Goal: Task Accomplishment & Management: Complete application form

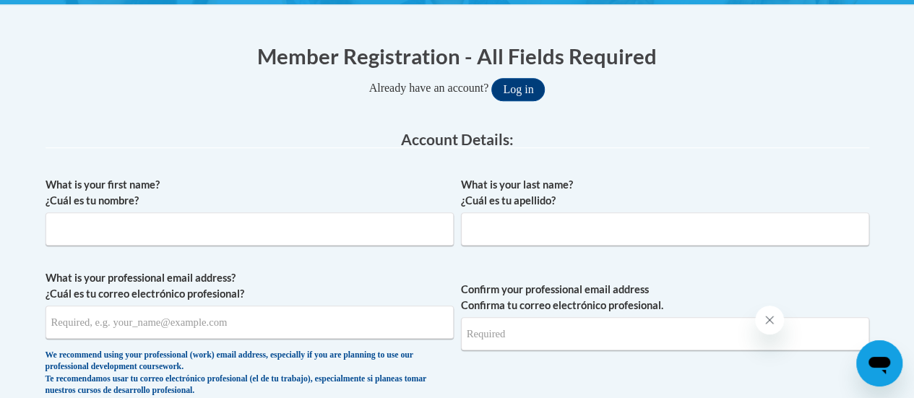
scroll to position [329, 0]
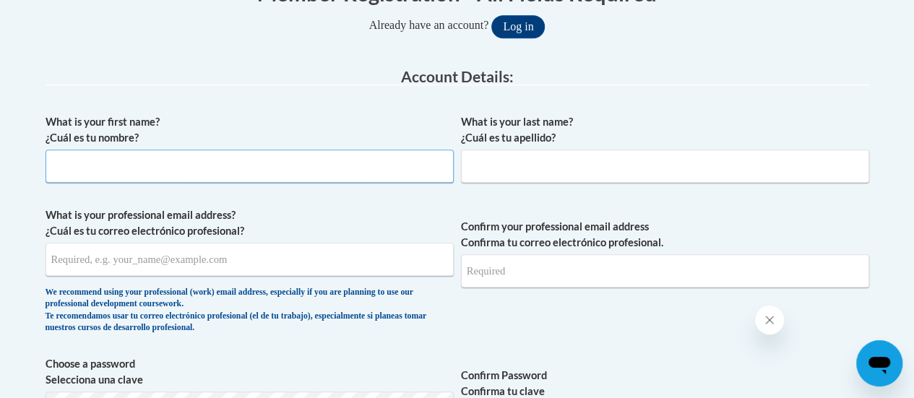
click at [421, 168] on input "What is your first name? ¿Cuál es tu nombre?" at bounding box center [250, 166] width 408 height 33
type input "[PERSON_NAME]"
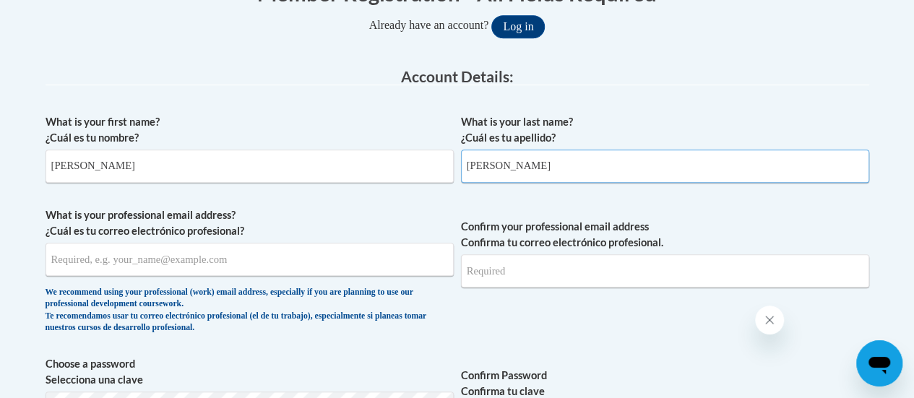
type input "[PERSON_NAME]"
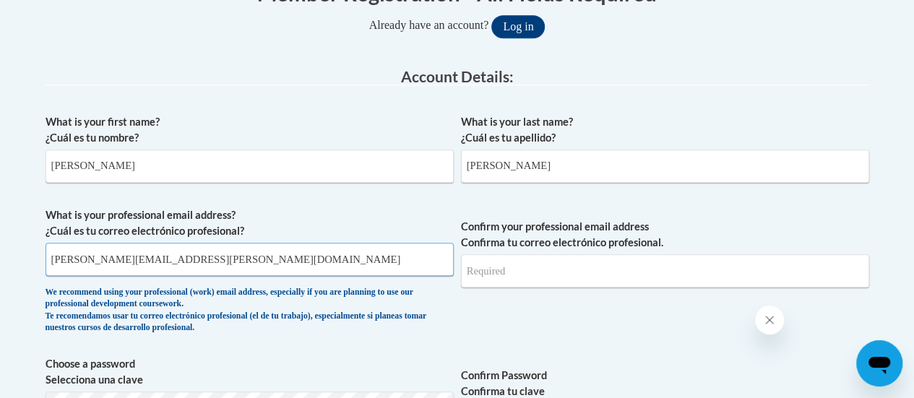
type input "[PERSON_NAME][EMAIL_ADDRESS][PERSON_NAME][DOMAIN_NAME]"
click at [627, 266] on input "Confirm your professional email address Confirma tu correo electrónico profesio…" at bounding box center [665, 270] width 408 height 33
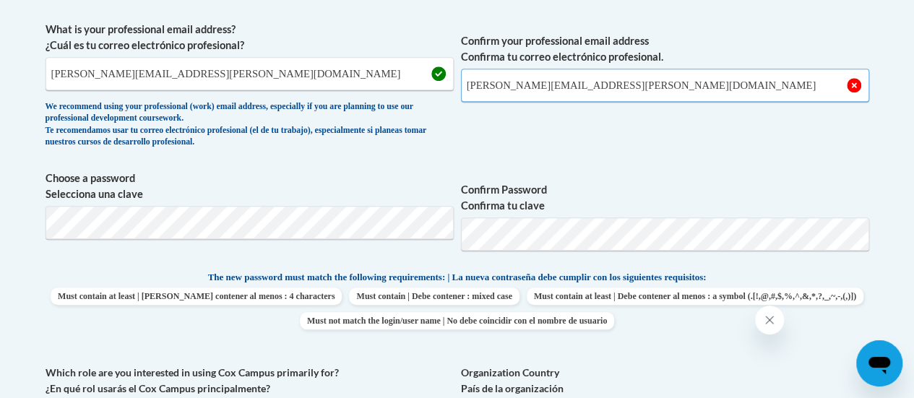
scroll to position [516, 0]
type input "[PERSON_NAME][EMAIL_ADDRESS][PERSON_NAME][DOMAIN_NAME]"
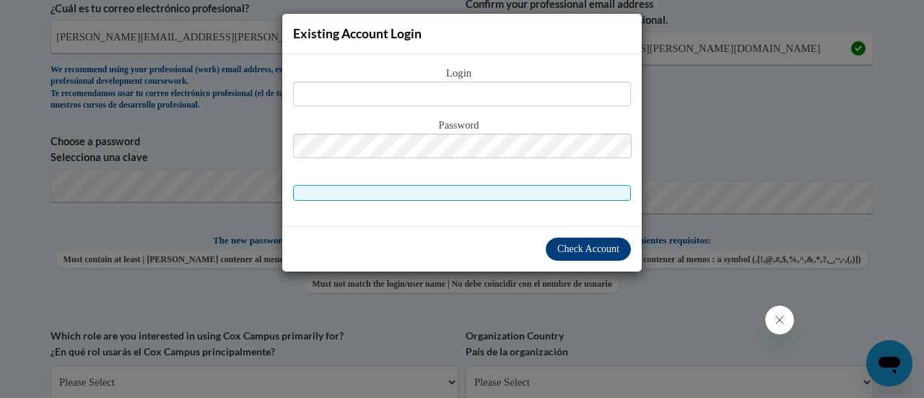
click at [703, 85] on div "Existing Account Login Login Password" at bounding box center [462, 199] width 924 height 398
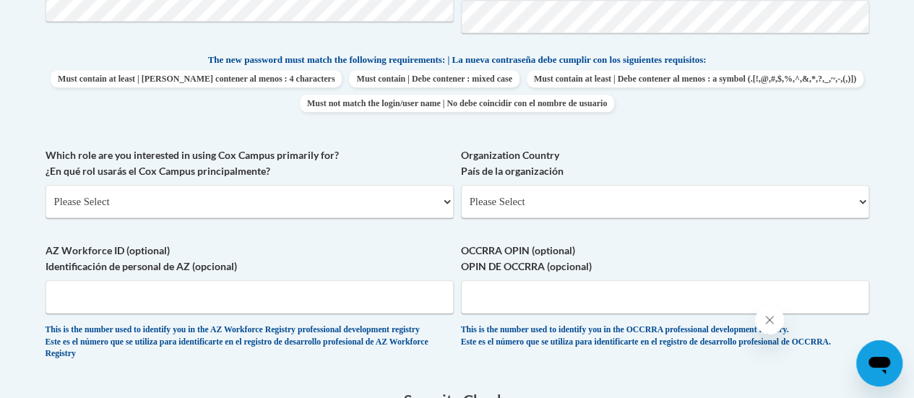
scroll to position [733, 0]
click at [256, 196] on select "Please Select College/University | Colegio/Universidad Community/Nonprofit Part…" at bounding box center [250, 200] width 408 height 33
select select "fbf2d438-af2f-41f8-98f1-81c410e29de3"
click at [46, 184] on select "Please Select College/University | Colegio/Universidad Community/Nonprofit Part…" at bounding box center [250, 200] width 408 height 33
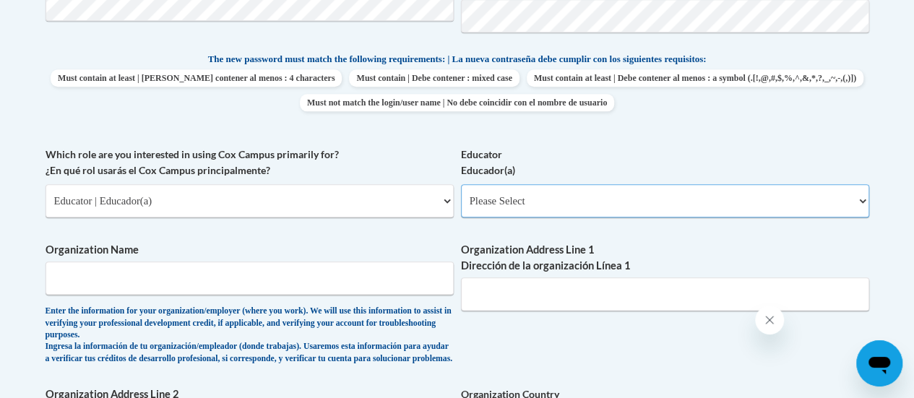
click at [576, 206] on select "Please Select Early Learning/Daycare Teacher/Family Home Care Provider | Maestr…" at bounding box center [665, 200] width 408 height 33
select select "8e40623d-54d0-45cd-9f92-5df65cd3f8cf"
click at [461, 184] on select "Please Select Early Learning/Daycare Teacher/Family Home Care Provider | Maestr…" at bounding box center [665, 200] width 408 height 33
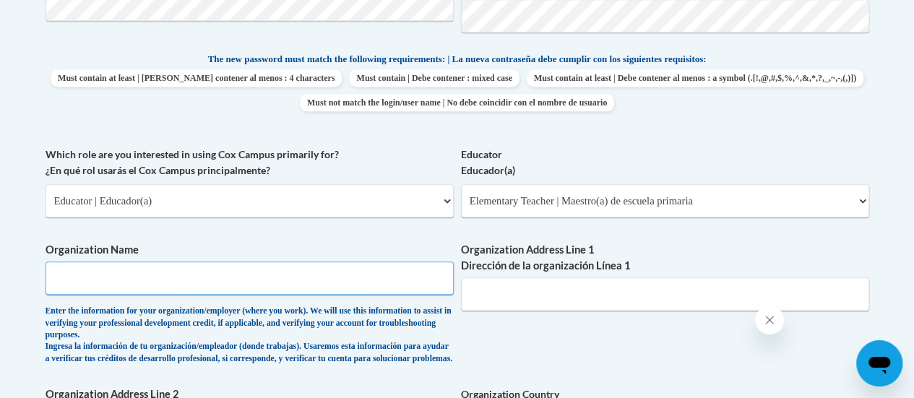
click at [319, 282] on input "Organization Name" at bounding box center [250, 277] width 408 height 33
type input "Racine Unified"
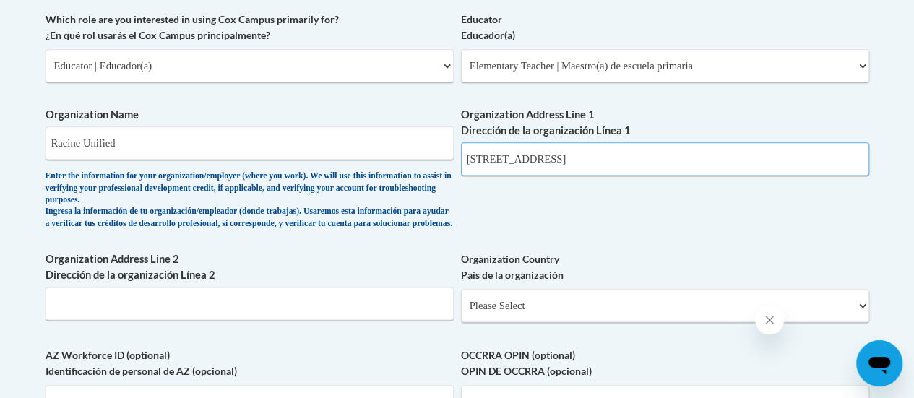
scroll to position [869, 0]
drag, startPoint x: 676, startPoint y: 160, endPoint x: 601, endPoint y: 166, distance: 75.3
click at [601, 166] on input "[STREET_ADDRESS]" at bounding box center [665, 158] width 408 height 33
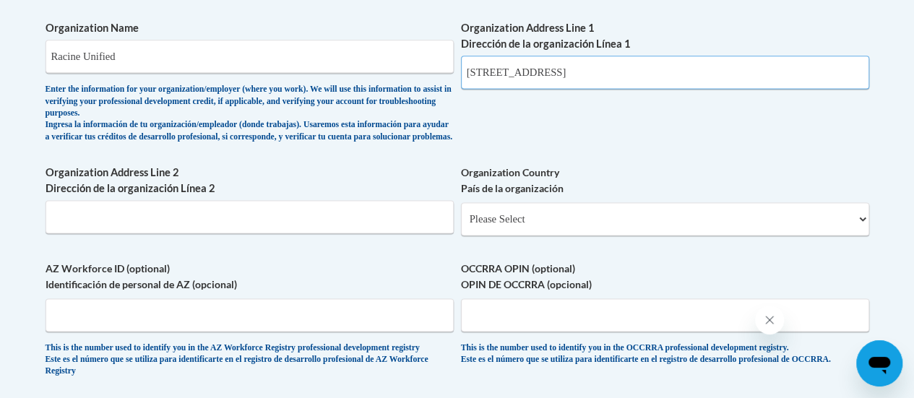
scroll to position [956, 0]
type input "[STREET_ADDRESS]"
click at [238, 219] on input "Organization Address Line 2 Dirección de la organización Línea 2" at bounding box center [250, 215] width 408 height 33
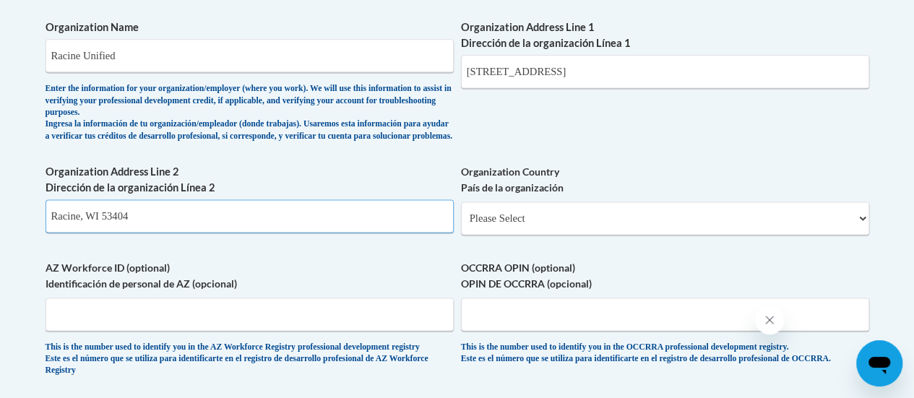
type input "Racine, WI 53404"
click at [547, 228] on select "Please Select [GEOGRAPHIC_DATA] | [GEOGRAPHIC_DATA] Outside of [GEOGRAPHIC_DATA…" at bounding box center [665, 218] width 408 height 33
select select "ad49bcad-a171-4b2e-b99c-48b446064914"
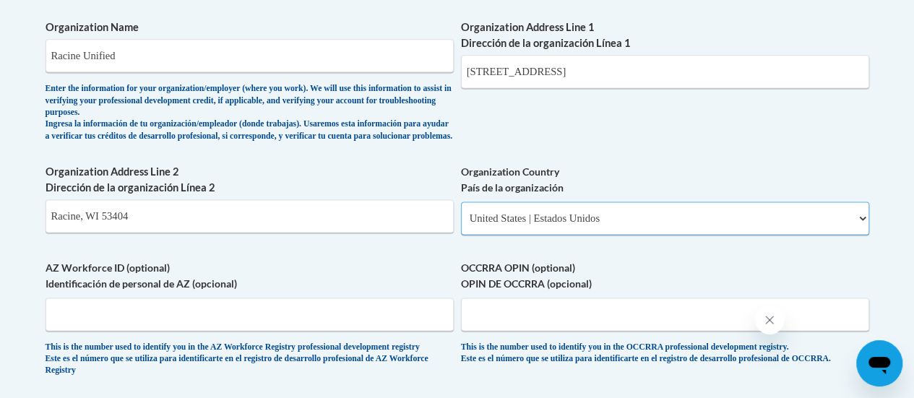
click at [461, 212] on select "Please Select [GEOGRAPHIC_DATA] | [GEOGRAPHIC_DATA] Outside of [GEOGRAPHIC_DATA…" at bounding box center [665, 218] width 408 height 33
select select
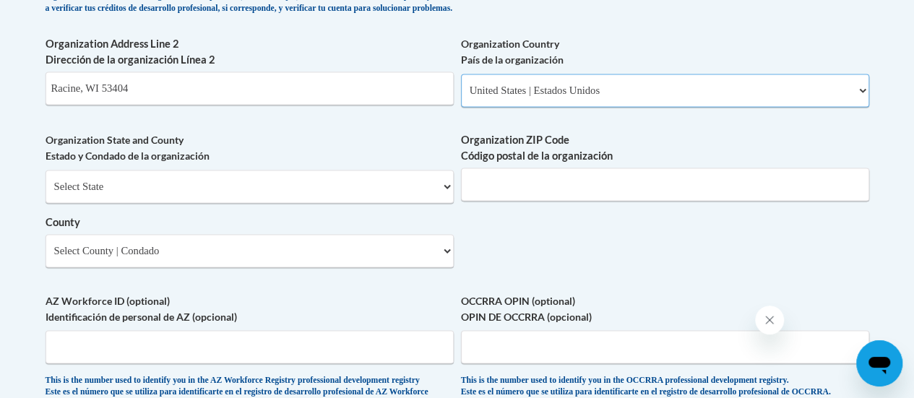
scroll to position [1095, 0]
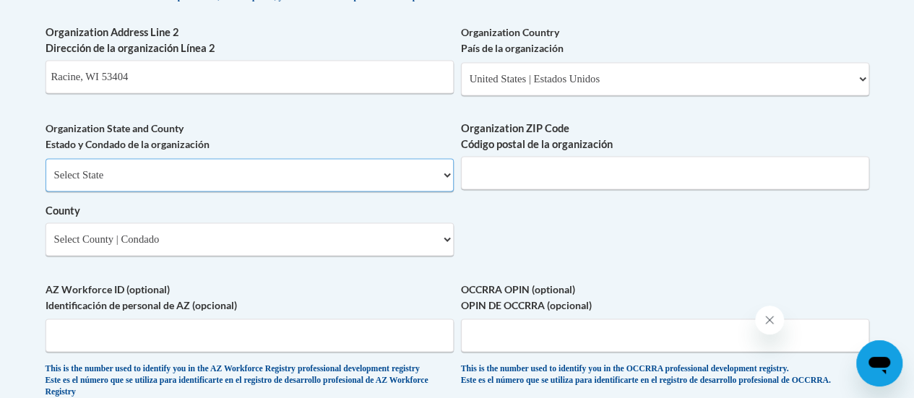
click at [238, 190] on select "Select State [US_STATE] [US_STATE] [US_STATE] [US_STATE] [US_STATE] [US_STATE] …" at bounding box center [250, 174] width 408 height 33
select select "[US_STATE]"
click at [46, 169] on select "Select State [US_STATE] [US_STATE] [US_STATE] [US_STATE] [US_STATE] [US_STATE] …" at bounding box center [250, 174] width 408 height 33
click at [601, 177] on input "Organization ZIP Code Código postal de la organización" at bounding box center [665, 172] width 408 height 33
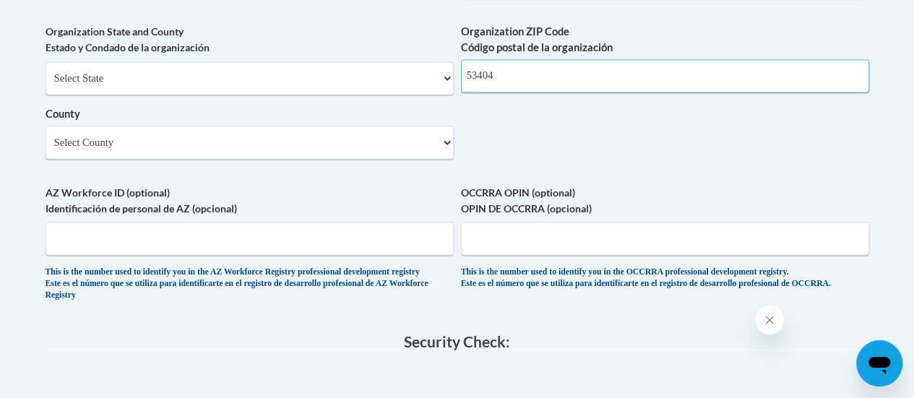
scroll to position [1193, 0]
type input "53404"
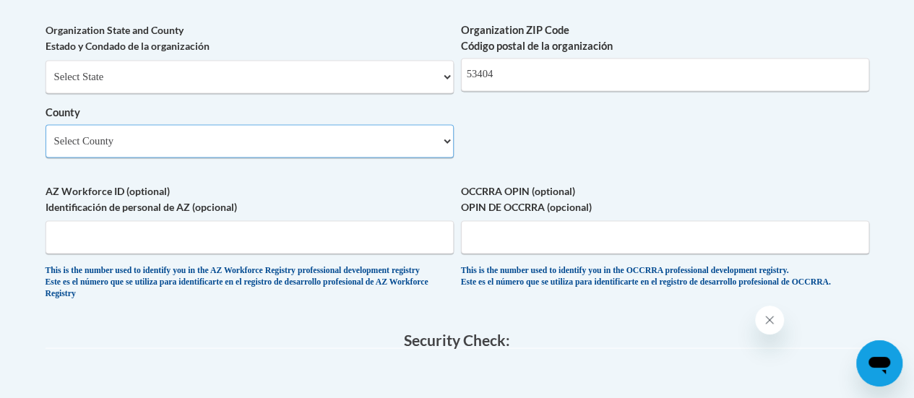
click at [342, 155] on select "Select County [GEOGRAPHIC_DATA] [GEOGRAPHIC_DATA] [PERSON_NAME][GEOGRAPHIC_DATA…" at bounding box center [250, 140] width 408 height 33
select select "Racine"
click at [46, 135] on select "Select County [GEOGRAPHIC_DATA] [GEOGRAPHIC_DATA] [PERSON_NAME][GEOGRAPHIC_DATA…" at bounding box center [250, 140] width 408 height 33
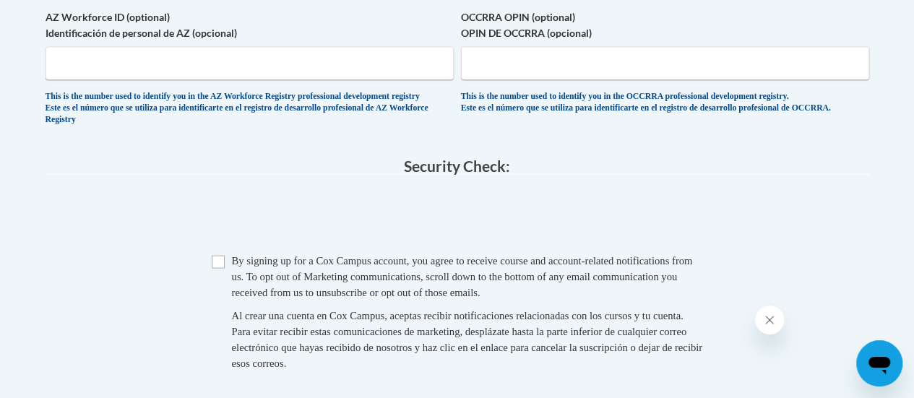
scroll to position [1368, 0]
click at [216, 267] on input "Checkbox" at bounding box center [218, 260] width 13 height 13
checkbox input "true"
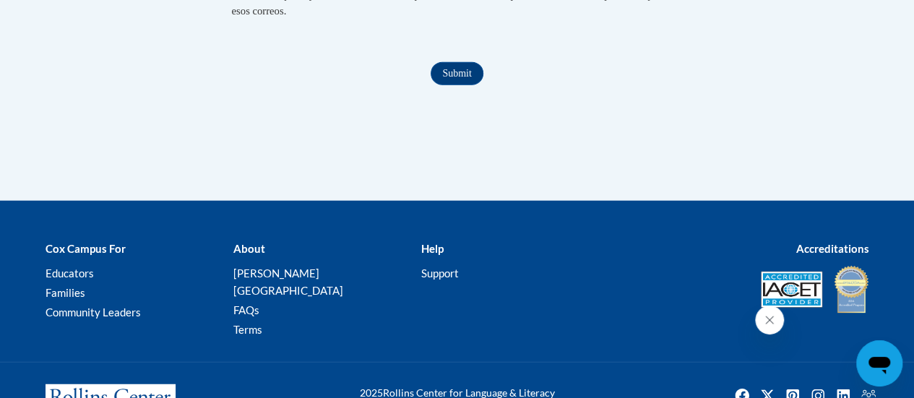
scroll to position [1782, 0]
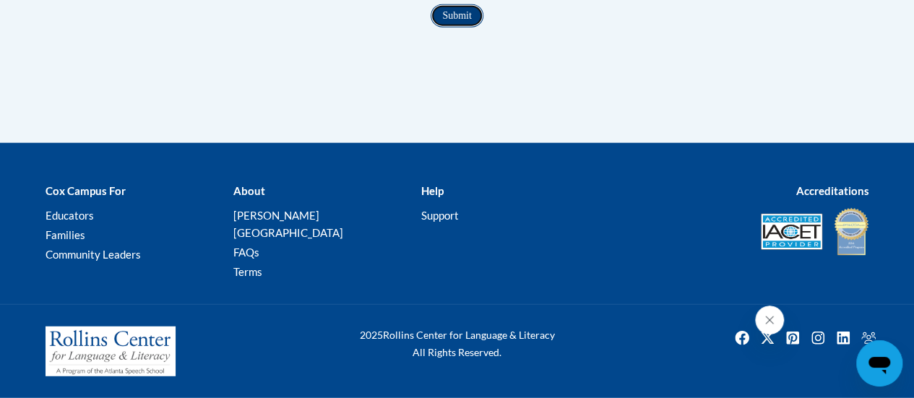
click at [455, 27] on input "Submit" at bounding box center [456, 15] width 52 height 23
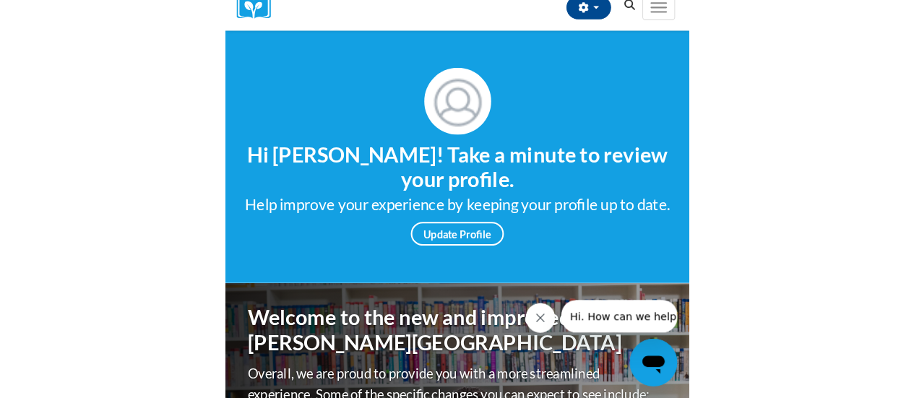
scroll to position [160, 0]
